Goal: Information Seeking & Learning: Learn about a topic

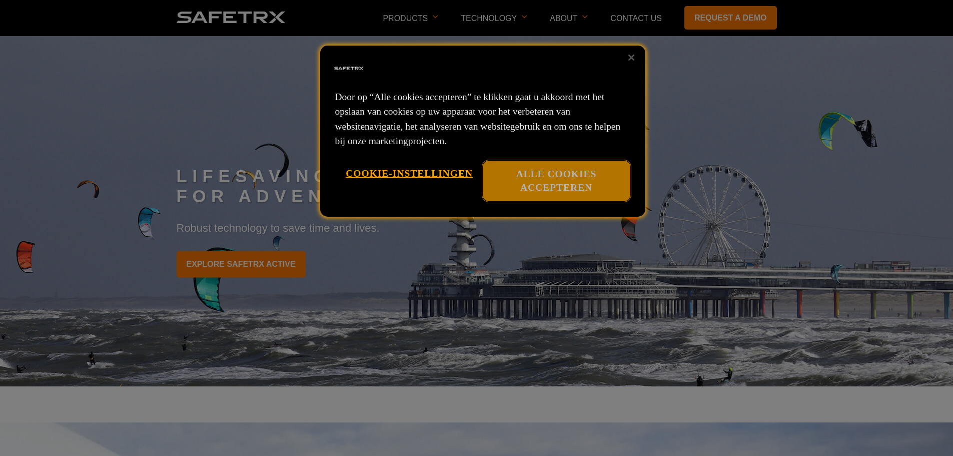
drag, startPoint x: 554, startPoint y: 198, endPoint x: 558, endPoint y: 193, distance: 6.4
click at [555, 198] on button "Alle cookies accepteren" at bounding box center [557, 181] width 148 height 41
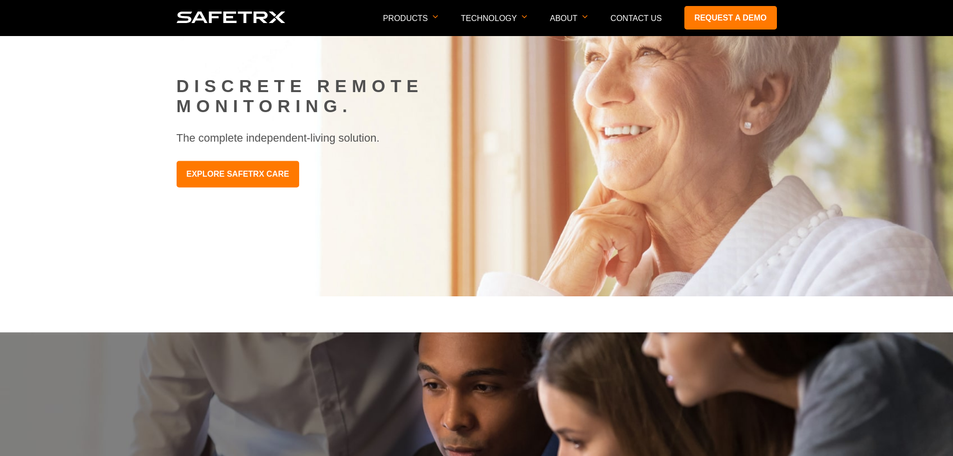
scroll to position [750, 0]
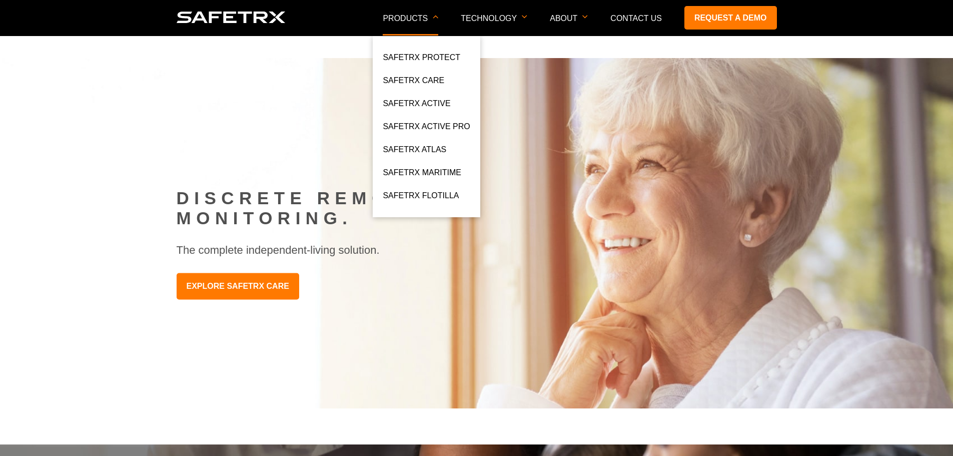
click at [414, 16] on p "Products" at bounding box center [411, 25] width 56 height 22
click at [418, 174] on link "SafeTrx Maritime" at bounding box center [422, 175] width 78 height 18
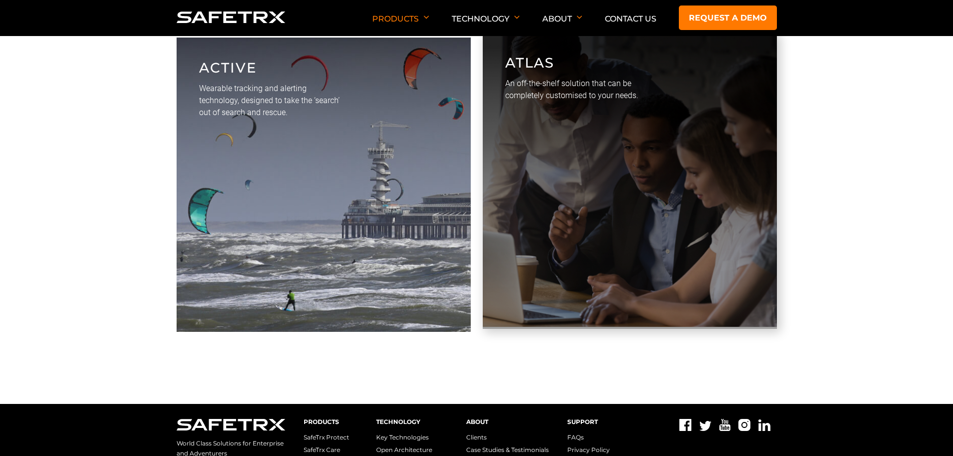
scroll to position [3208, 0]
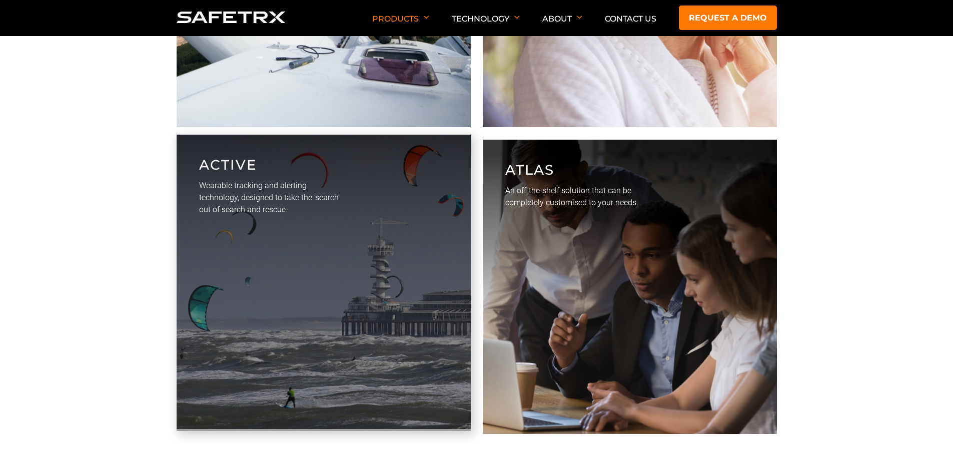
click at [293, 214] on p "Wearable tracking and alerting technology, designed to take the ‘search’ out of…" at bounding box center [269, 198] width 141 height 36
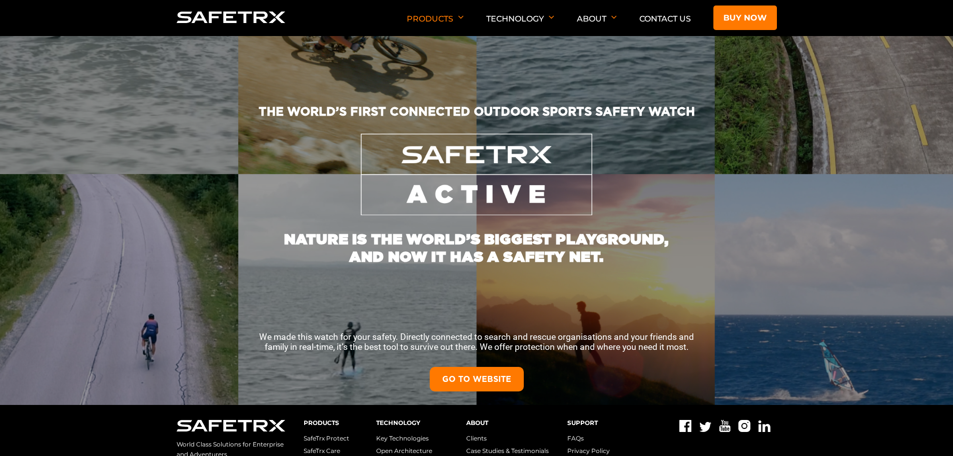
scroll to position [55, 0]
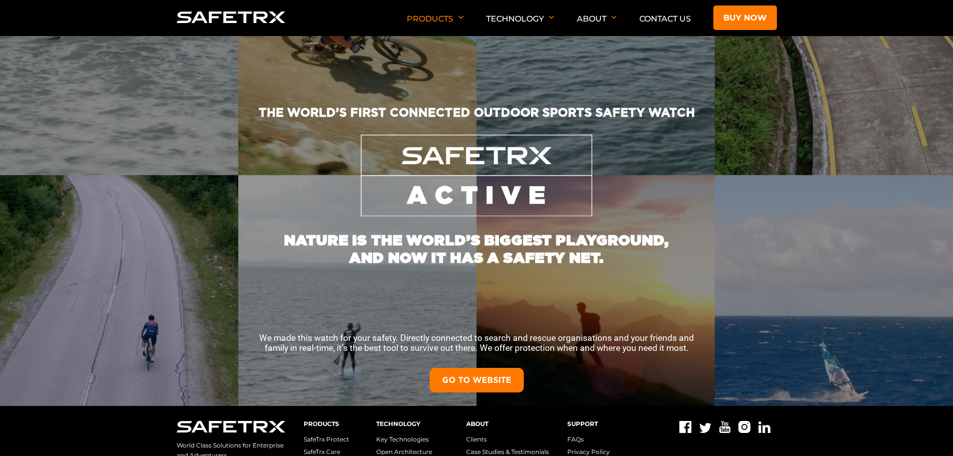
click at [468, 382] on link "GO TO WEBSITE" at bounding box center [477, 380] width 94 height 25
